Goal: Transaction & Acquisition: Purchase product/service

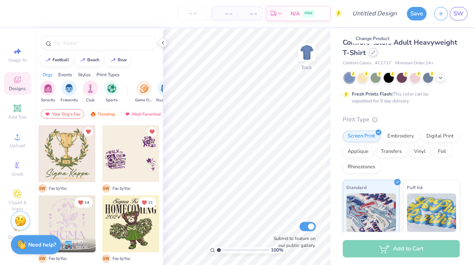
click at [373, 55] on div at bounding box center [373, 52] width 8 height 8
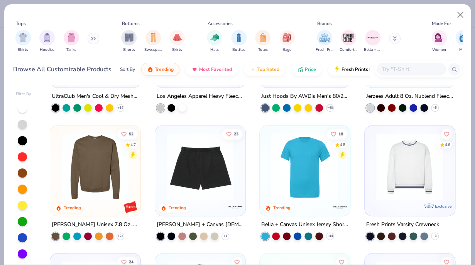
scroll to position [2195, 0]
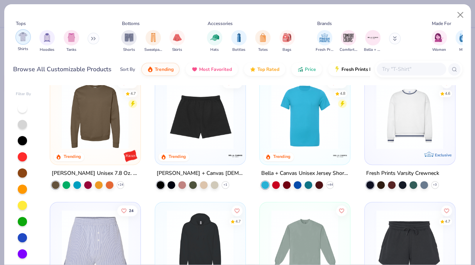
click at [22, 36] on img "filter for Shirts" at bounding box center [23, 36] width 9 height 9
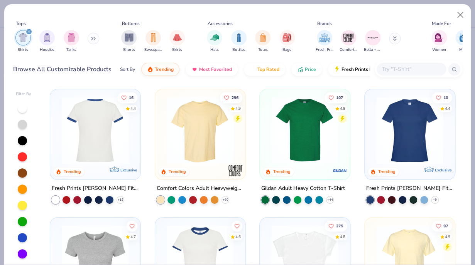
click at [113, 138] on div at bounding box center [95, 130] width 224 height 67
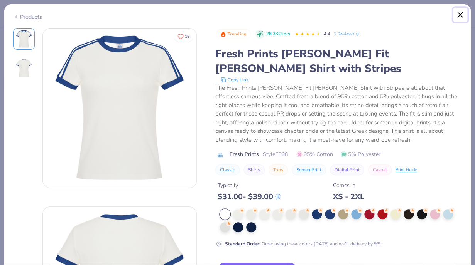
click at [458, 17] on button "Close" at bounding box center [460, 15] width 15 height 15
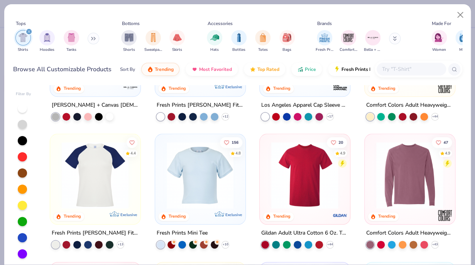
scroll to position [215, 0]
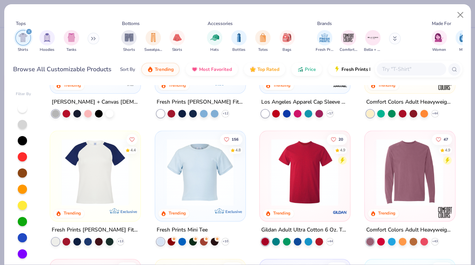
click at [187, 176] on img at bounding box center [200, 172] width 74 height 67
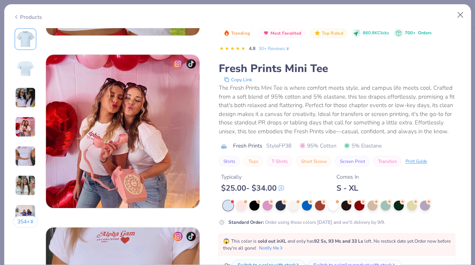
scroll to position [167, 0]
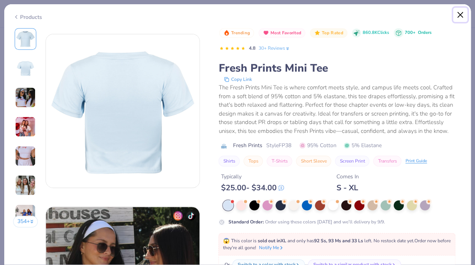
click at [461, 18] on button "Close" at bounding box center [460, 15] width 15 height 15
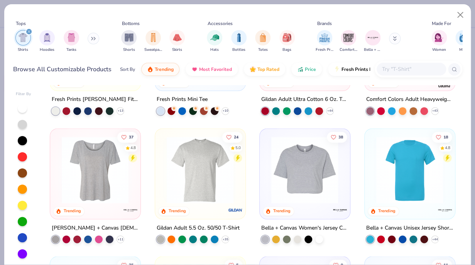
scroll to position [356, 0]
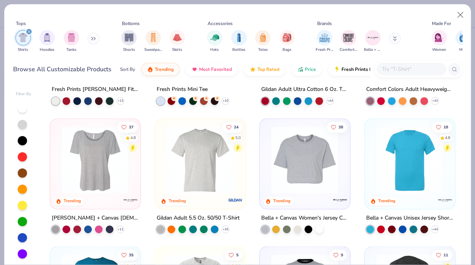
click at [87, 185] on img at bounding box center [95, 159] width 74 height 67
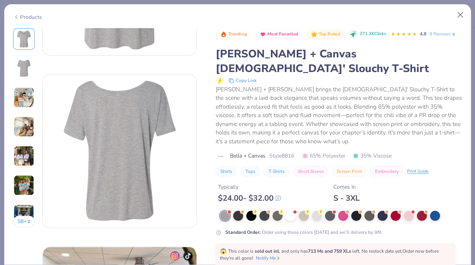
click at [23, 151] on img at bounding box center [23, 156] width 21 height 21
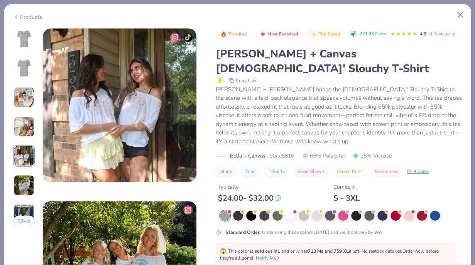
scroll to position [691, 0]
click at [20, 202] on div "58 +" at bounding box center [24, 130] width 22 height 205
click at [24, 212] on img at bounding box center [23, 214] width 21 height 21
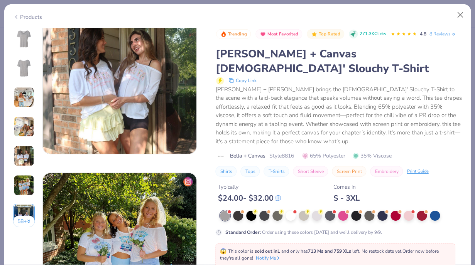
scroll to position [492, 0]
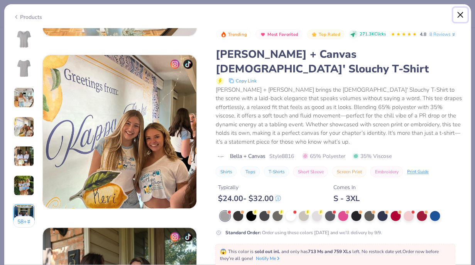
click at [461, 15] on button "Close" at bounding box center [460, 15] width 15 height 15
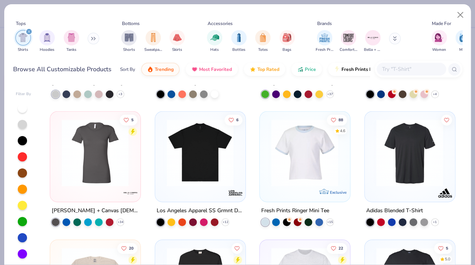
scroll to position [748, 0]
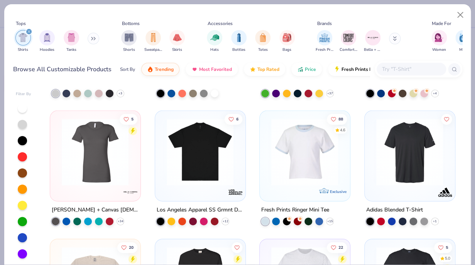
click at [98, 170] on img at bounding box center [95, 152] width 74 height 67
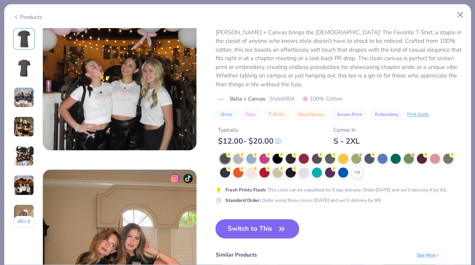
scroll to position [893, 0]
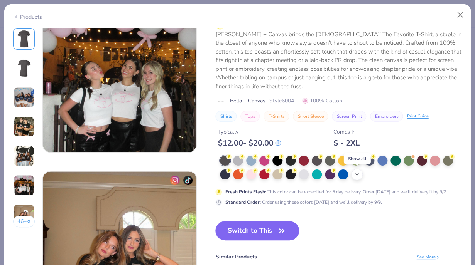
click at [357, 174] on icon at bounding box center [357, 175] width 6 height 6
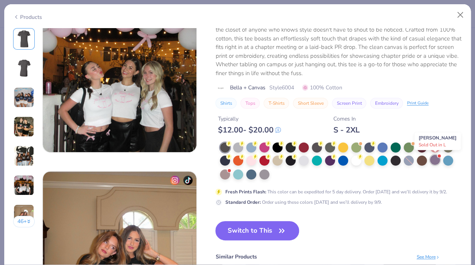
click at [439, 158] on div at bounding box center [435, 160] width 10 height 10
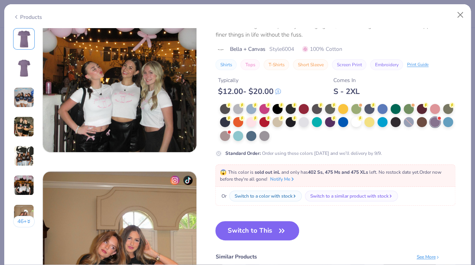
click at [17, 42] on img at bounding box center [24, 39] width 19 height 19
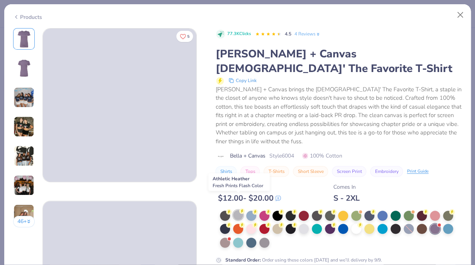
click at [235, 210] on div at bounding box center [238, 215] width 10 height 10
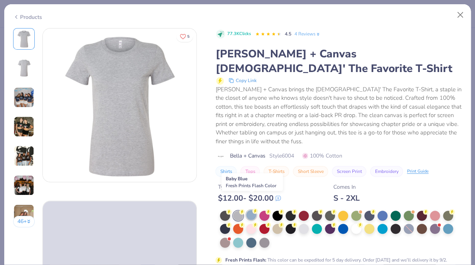
click at [255, 210] on div at bounding box center [251, 215] width 10 height 10
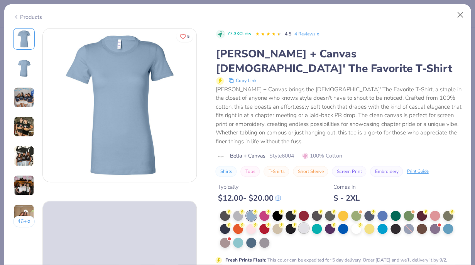
click at [300, 212] on div at bounding box center [341, 230] width 242 height 38
click at [329, 223] on div at bounding box center [330, 228] width 10 height 10
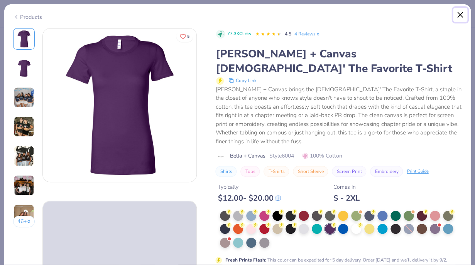
click at [460, 14] on button "Close" at bounding box center [460, 15] width 15 height 15
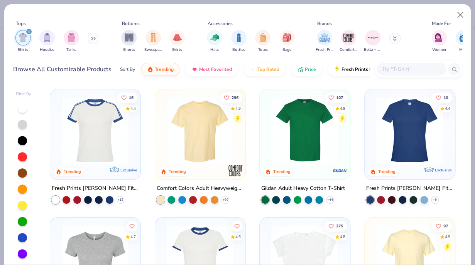
click at [413, 133] on img at bounding box center [409, 130] width 74 height 67
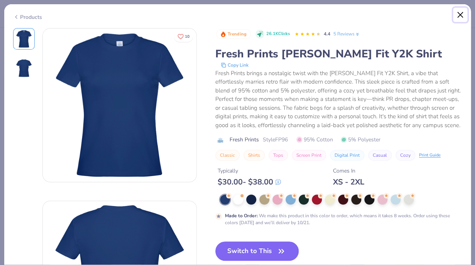
click at [459, 13] on button "Close" at bounding box center [460, 15] width 15 height 15
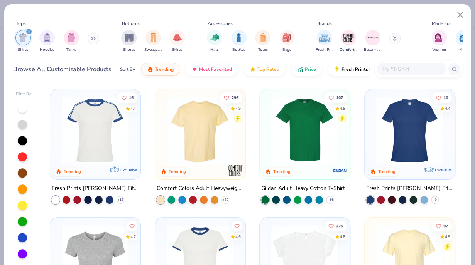
click at [162, 145] on img at bounding box center [125, 130] width 74 height 67
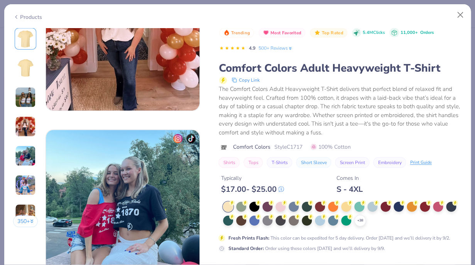
scroll to position [748, 0]
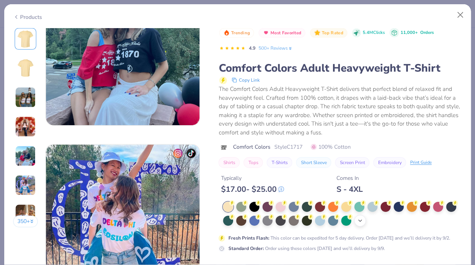
click at [359, 225] on div "+ 38" at bounding box center [360, 221] width 12 height 12
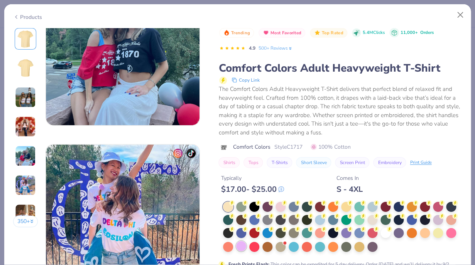
click at [243, 243] on div at bounding box center [241, 246] width 10 height 10
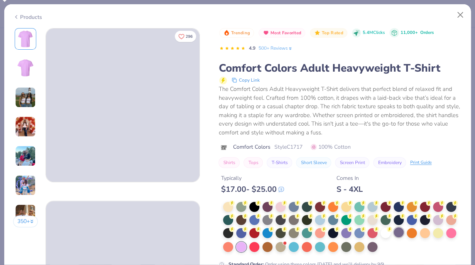
click at [400, 234] on div at bounding box center [398, 233] width 10 height 10
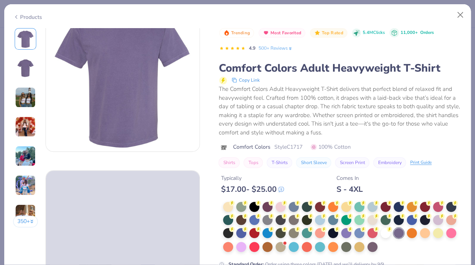
scroll to position [32, 0]
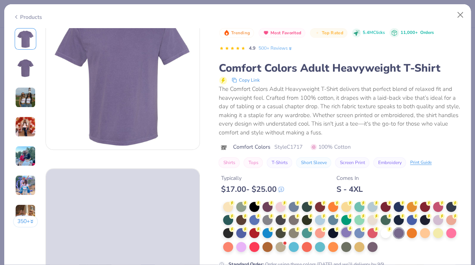
click at [346, 232] on div at bounding box center [346, 233] width 10 height 10
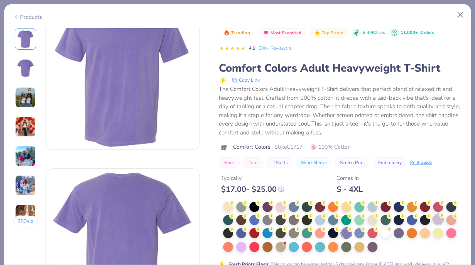
click at [437, 220] on div at bounding box center [438, 219] width 10 height 10
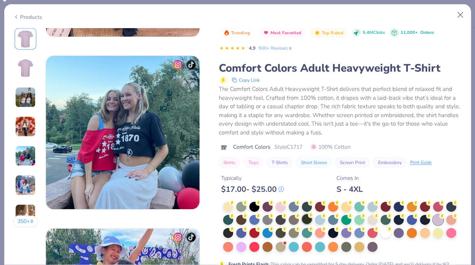
scroll to position [718, 0]
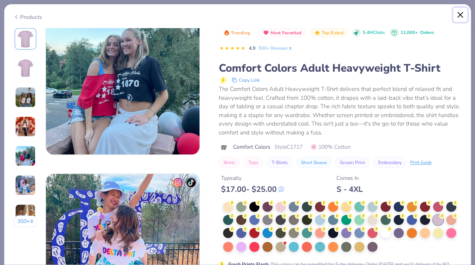
click at [460, 17] on button "Close" at bounding box center [460, 15] width 15 height 15
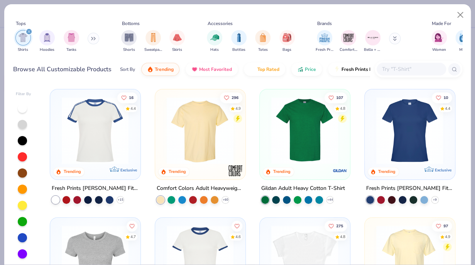
click at [207, 165] on div at bounding box center [200, 132] width 83 height 79
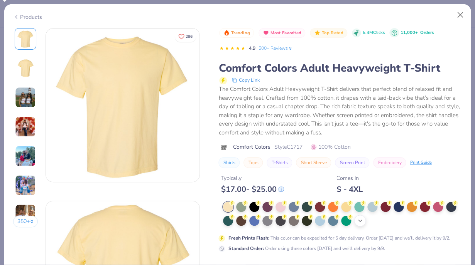
click at [364, 223] on div "+ 38" at bounding box center [360, 221] width 12 height 12
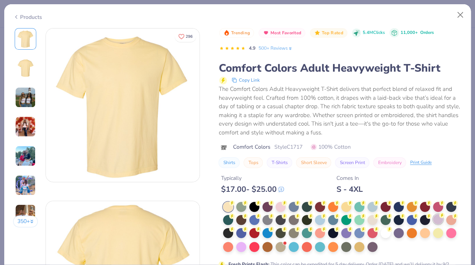
click at [438, 226] on div at bounding box center [342, 227] width 239 height 51
click at [440, 222] on div at bounding box center [438, 219] width 10 height 10
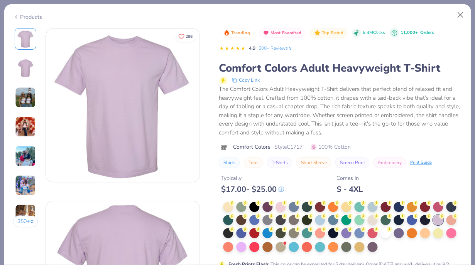
click at [155, 135] on img at bounding box center [122, 105] width 153 height 153
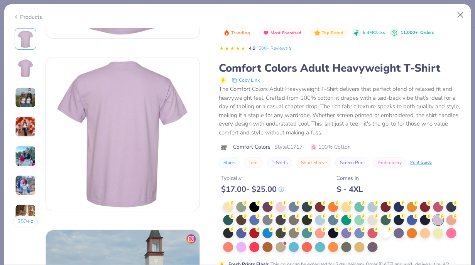
scroll to position [148, 0]
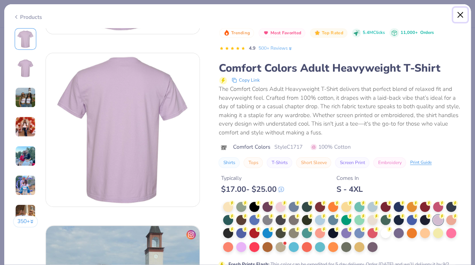
click at [462, 18] on button "Close" at bounding box center [460, 15] width 15 height 15
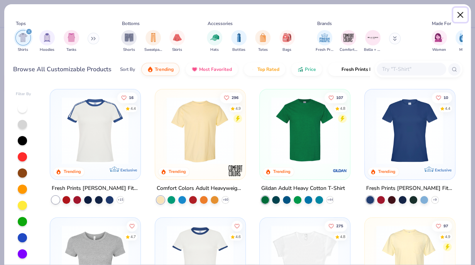
click at [462, 13] on button "Close" at bounding box center [460, 15] width 15 height 15
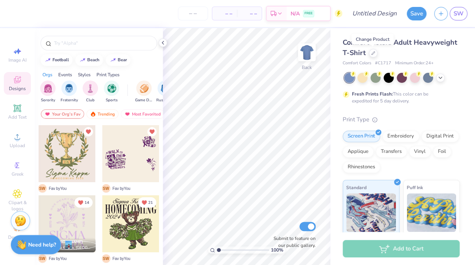
click at [410, 62] on span "Minimum Order: 24 +" at bounding box center [414, 63] width 39 height 7
click at [441, 79] on icon at bounding box center [440, 77] width 6 height 6
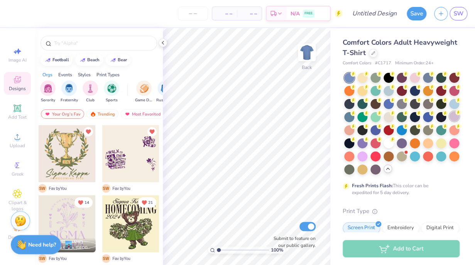
click at [454, 116] on div at bounding box center [454, 116] width 10 height 10
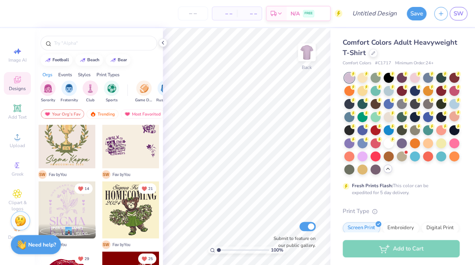
scroll to position [15, 0]
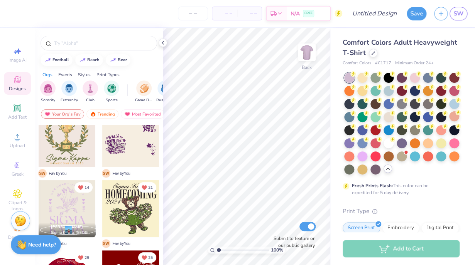
click at [66, 215] on div at bounding box center [67, 208] width 57 height 57
click at [68, 201] on div at bounding box center [67, 208] width 57 height 57
drag, startPoint x: 65, startPoint y: 199, endPoint x: 237, endPoint y: 126, distance: 186.9
click at [96, 180] on div at bounding box center [67, 208] width 57 height 57
click at [117, 204] on div at bounding box center [130, 208] width 57 height 57
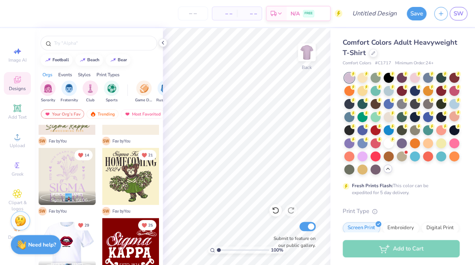
scroll to position [0, 0]
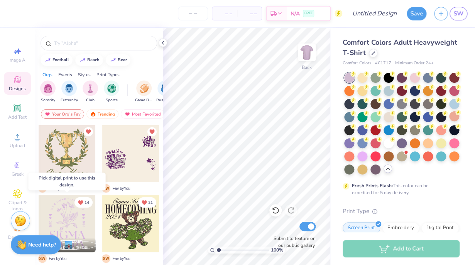
click at [62, 225] on div at bounding box center [67, 224] width 57 height 57
click at [81, 220] on div at bounding box center [9, 224] width 171 height 57
click at [71, 216] on div at bounding box center [67, 224] width 57 height 57
click at [66, 217] on div at bounding box center [67, 224] width 57 height 57
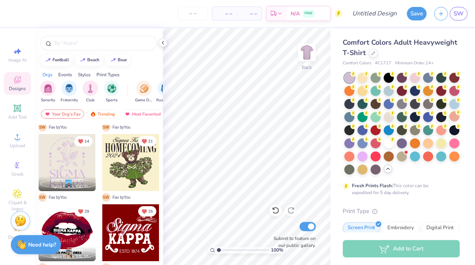
scroll to position [61, 0]
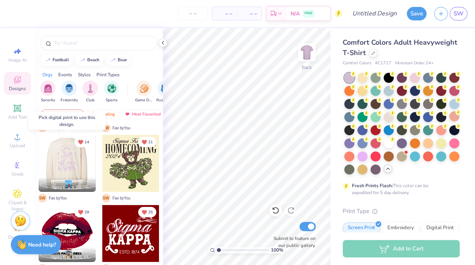
drag, startPoint x: 75, startPoint y: 165, endPoint x: 277, endPoint y: 142, distance: 203.4
click at [96, 142] on div at bounding box center [67, 163] width 57 height 57
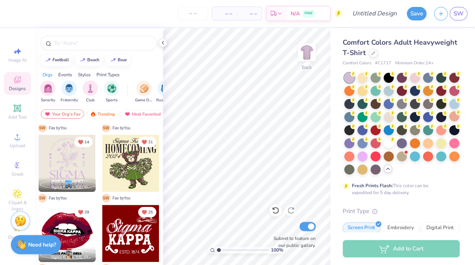
click at [130, 165] on div at bounding box center [130, 163] width 57 height 57
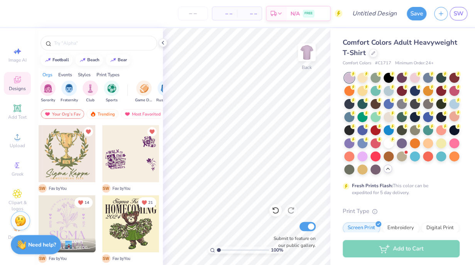
click at [135, 172] on div at bounding box center [130, 153] width 57 height 57
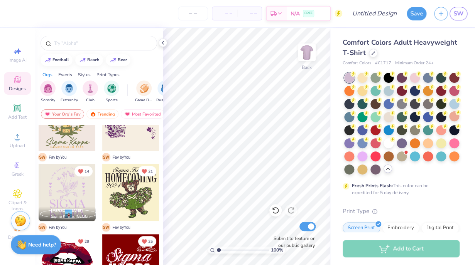
scroll to position [54, 0]
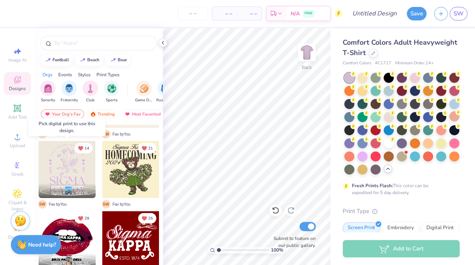
click at [75, 174] on div at bounding box center [67, 169] width 57 height 57
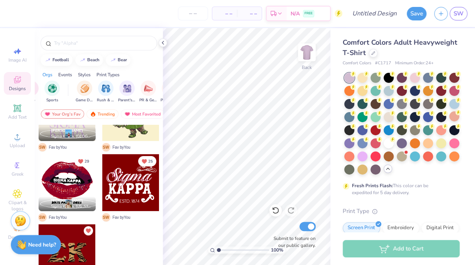
scroll to position [0, 0]
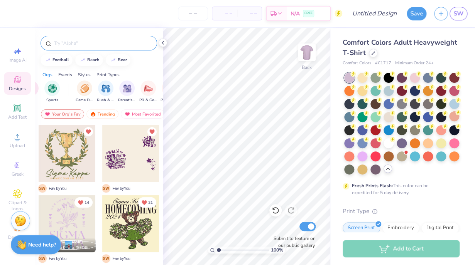
click at [106, 37] on div at bounding box center [98, 43] width 116 height 15
click at [106, 41] on input "text" at bounding box center [102, 43] width 99 height 8
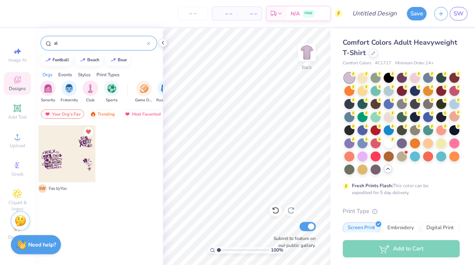
type input "a"
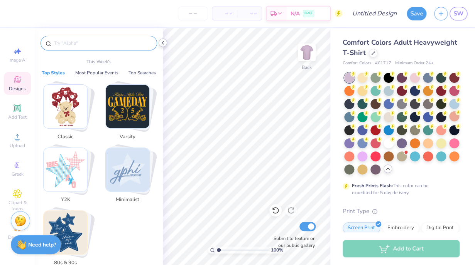
click at [162, 44] on icon at bounding box center [163, 43] width 6 height 6
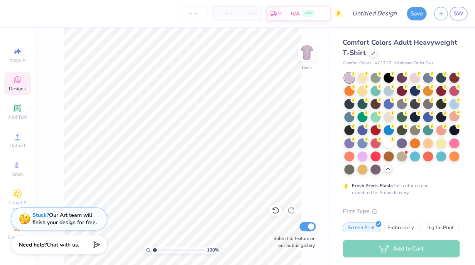
click at [13, 83] on icon at bounding box center [17, 79] width 9 height 9
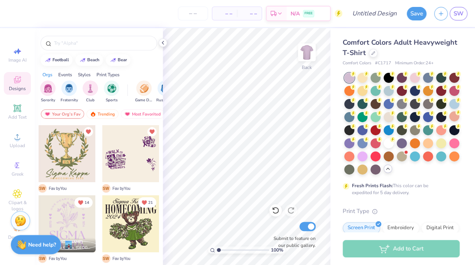
click at [67, 74] on div "Events" at bounding box center [65, 74] width 14 height 7
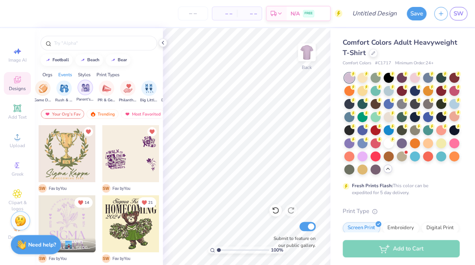
scroll to position [0, 102]
click at [127, 92] on div "filter for Philanthropy" at bounding box center [126, 87] width 15 height 15
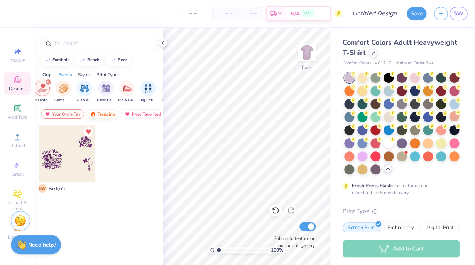
click at [110, 115] on div "Trending" at bounding box center [102, 114] width 32 height 9
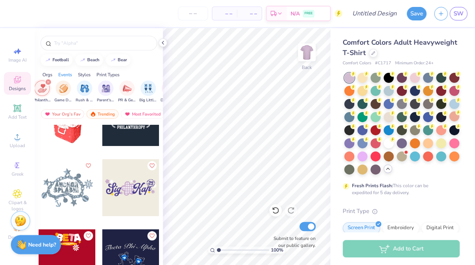
scroll to position [3897, 0]
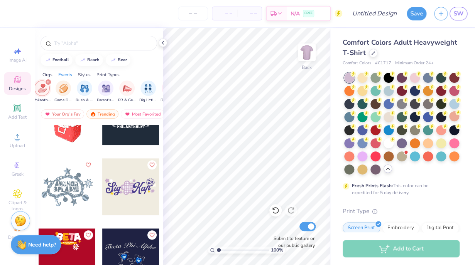
click at [102, 184] on div at bounding box center [73, 186] width 57 height 57
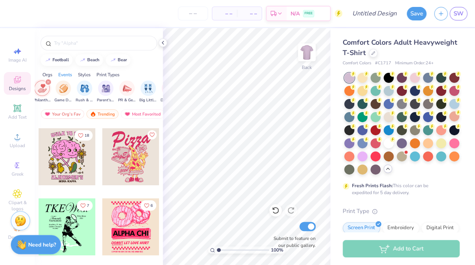
scroll to position [17052, 0]
click at [70, 166] on div at bounding box center [67, 156] width 57 height 57
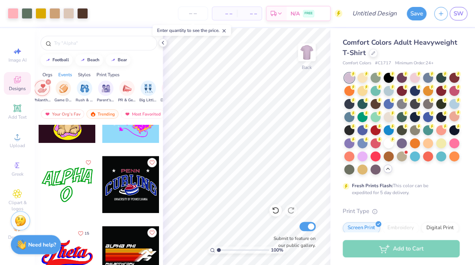
scroll to position [18148, 0]
